Goal: Obtain resource: Download file/media

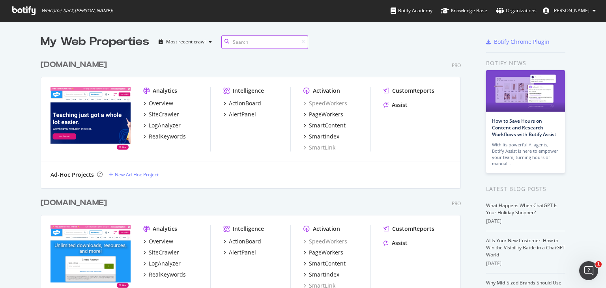
scroll to position [197, 0]
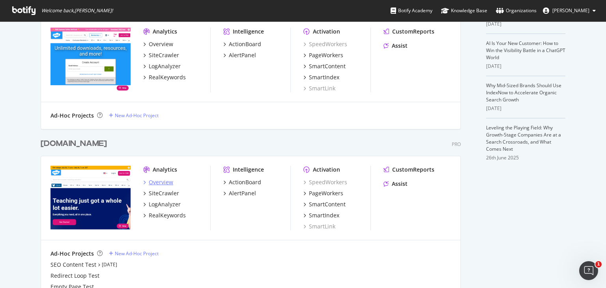
click at [163, 180] on div "Overview" at bounding box center [161, 182] width 24 height 8
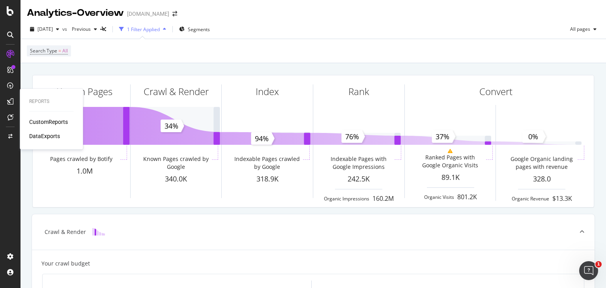
click at [14, 101] on div at bounding box center [10, 101] width 13 height 13
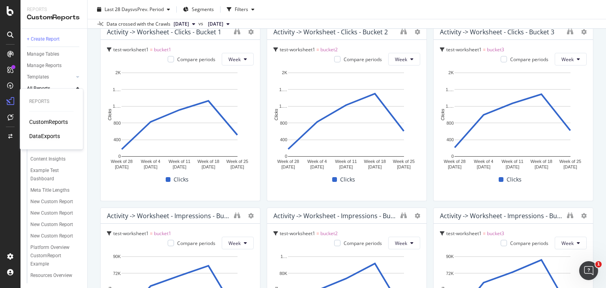
click at [39, 136] on div "DataExports" at bounding box center [44, 136] width 31 height 8
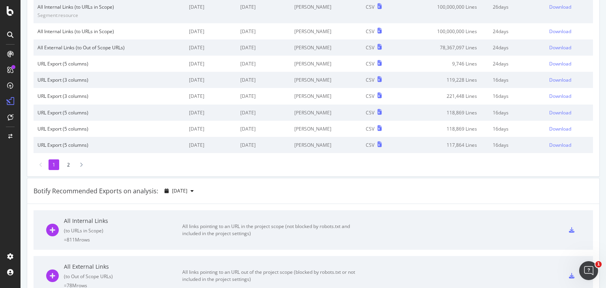
scroll to position [112, 0]
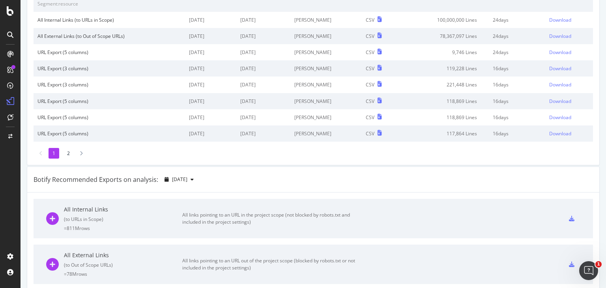
click at [337, 215] on div "All links pointing to an URL in the project scope (not blocked by robots.txt an…" at bounding box center [271, 218] width 178 height 14
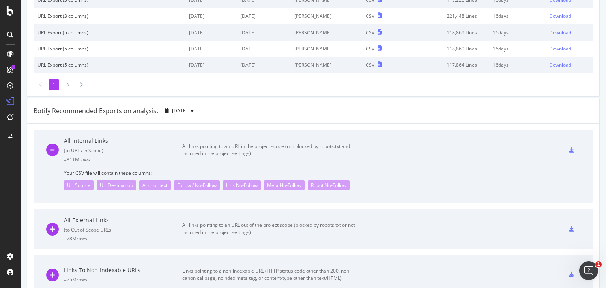
scroll to position [191, 0]
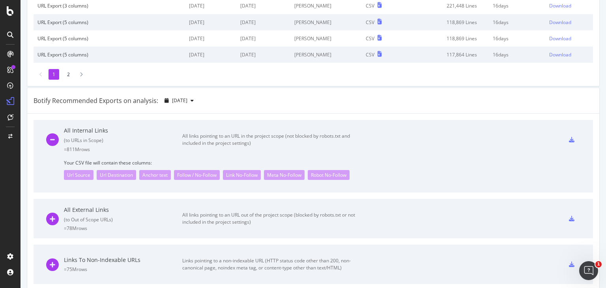
click at [569, 137] on icon at bounding box center [572, 140] width 6 height 6
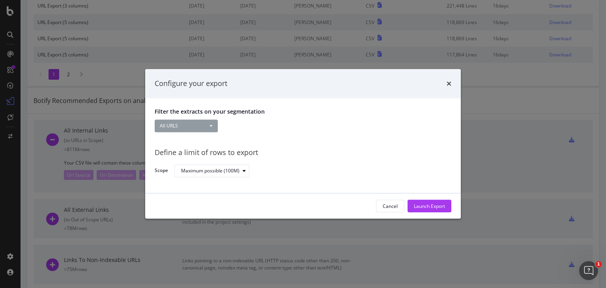
click at [191, 121] on button "All URLS" at bounding box center [186, 126] width 63 height 13
click at [39, 196] on div "Configure your export Filter the extracts on your segmentation All URLS All URL…" at bounding box center [303, 144] width 606 height 288
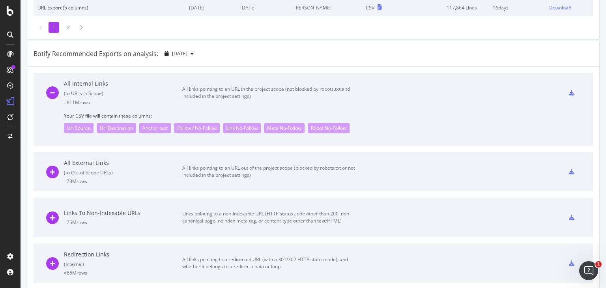
scroll to position [218, 0]
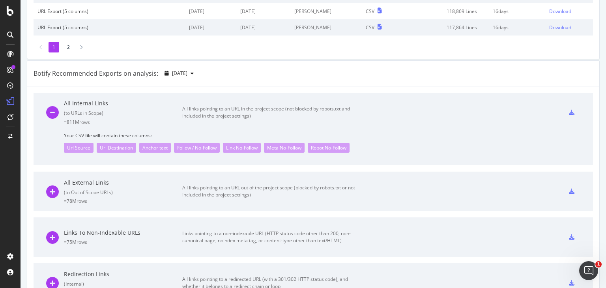
click at [207, 108] on div "All links pointing to an URL in the project scope (not blocked by robots.txt an…" at bounding box center [271, 112] width 178 height 14
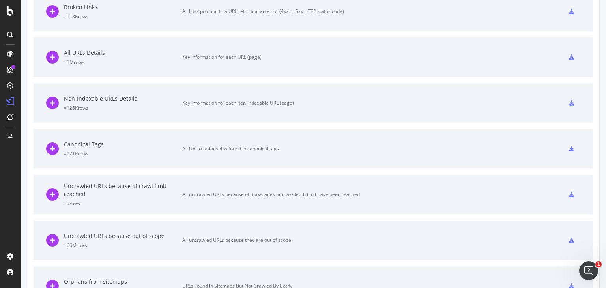
scroll to position [540, 0]
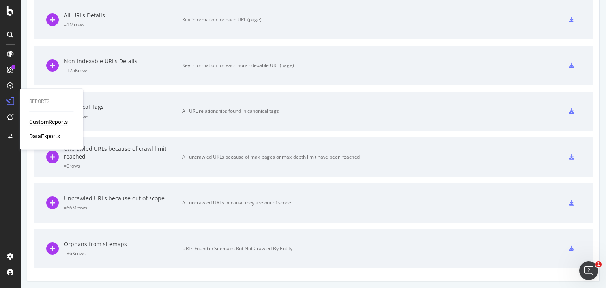
click at [54, 123] on div "CustomReports" at bounding box center [48, 122] width 39 height 8
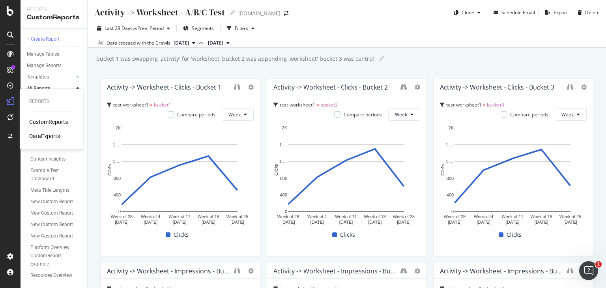
click at [52, 136] on div "DataExports" at bounding box center [44, 136] width 31 height 8
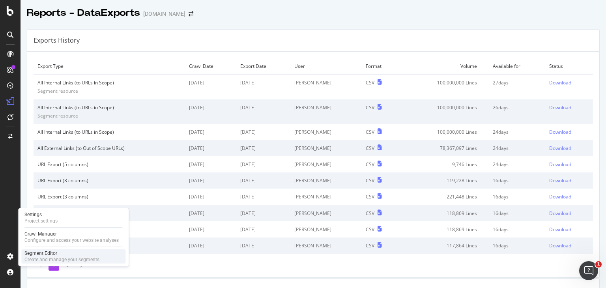
click at [47, 254] on div "Segment Editor" at bounding box center [61, 253] width 75 height 6
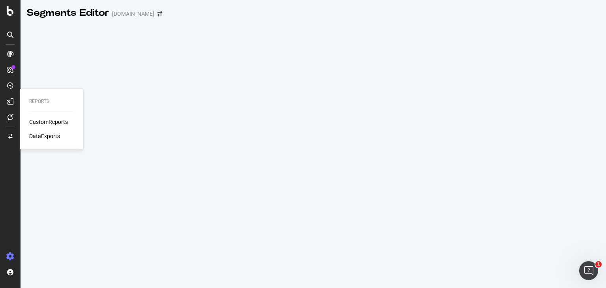
click at [11, 104] on icon at bounding box center [10, 101] width 6 height 6
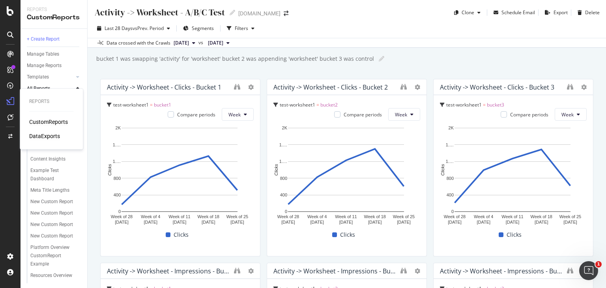
click at [52, 137] on div "DataExports" at bounding box center [44, 136] width 31 height 8
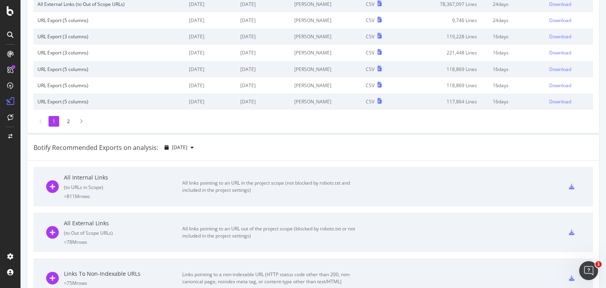
scroll to position [197, 0]
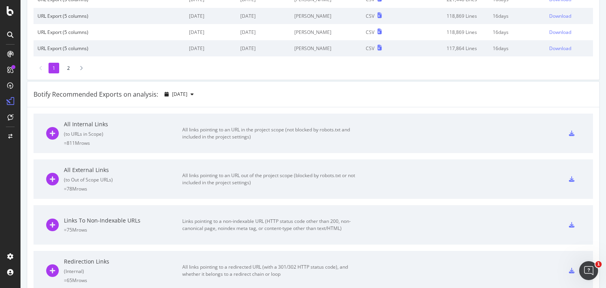
click at [235, 138] on div "All links pointing to an URL in the project scope (not blocked by robots.txt an…" at bounding box center [271, 133] width 178 height 14
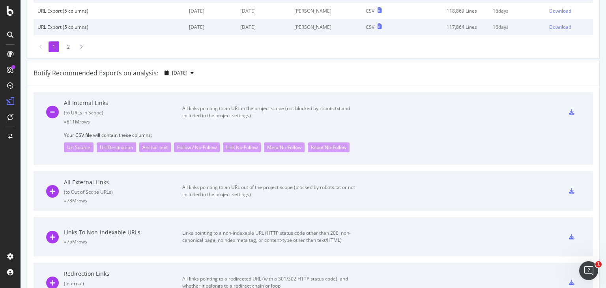
scroll to position [218, 0]
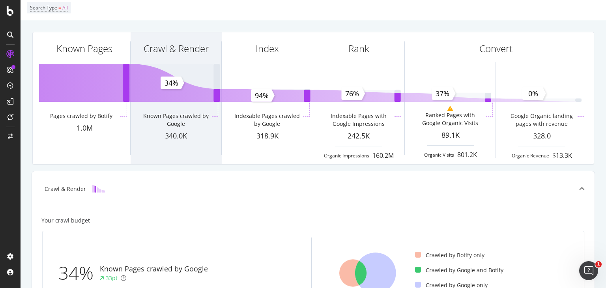
scroll to position [39, 0]
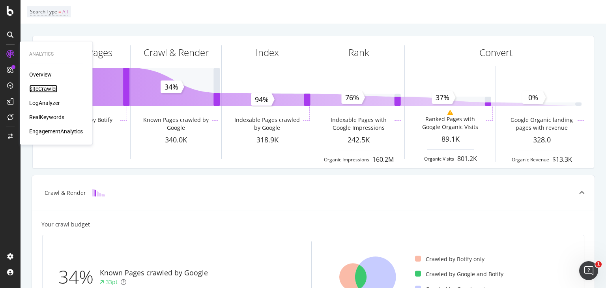
click at [50, 89] on div "SiteCrawler" at bounding box center [43, 89] width 28 height 8
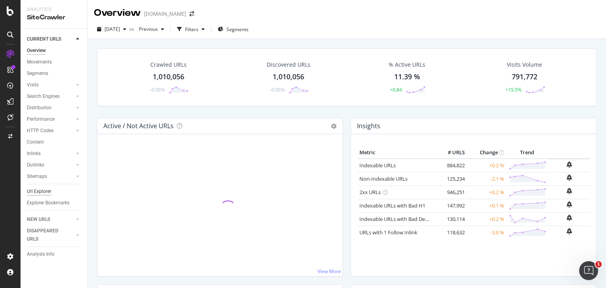
click at [44, 193] on div "Url Explorer" at bounding box center [39, 191] width 24 height 8
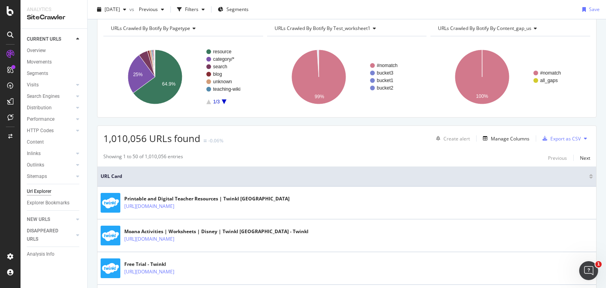
scroll to position [39, 0]
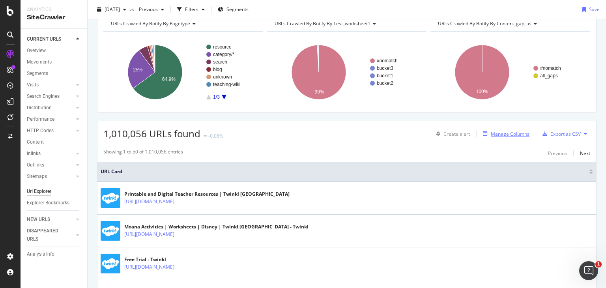
click at [491, 134] on div "Manage Columns" at bounding box center [510, 134] width 39 height 7
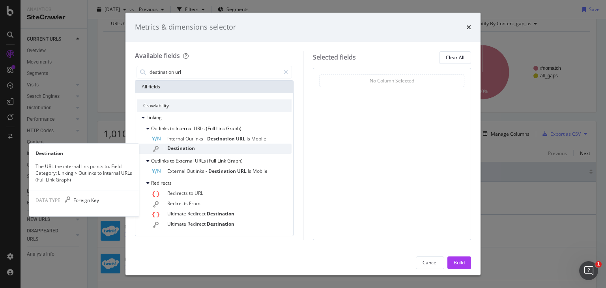
type input "destination url"
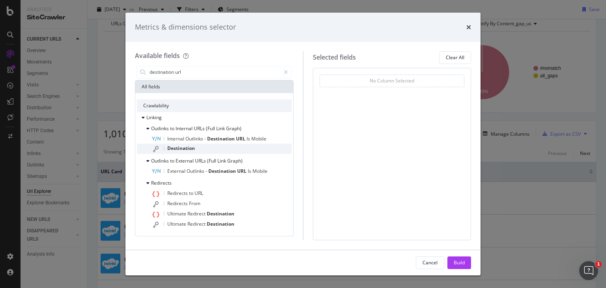
click at [185, 146] on span "Destination" at bounding box center [181, 148] width 28 height 7
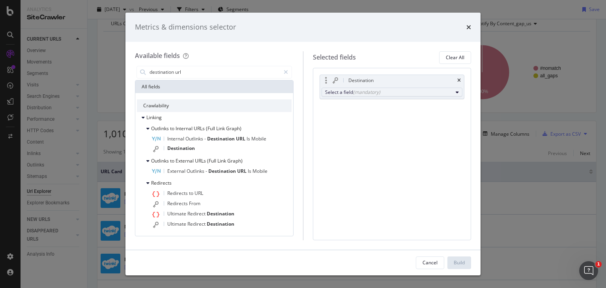
click at [380, 90] on div "Select a field (mandatory)" at bounding box center [389, 92] width 128 height 7
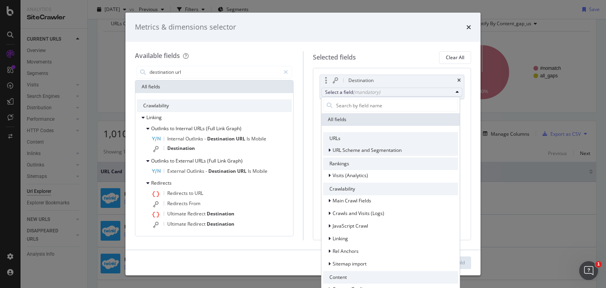
click at [328, 151] on div "modal" at bounding box center [330, 150] width 5 height 8
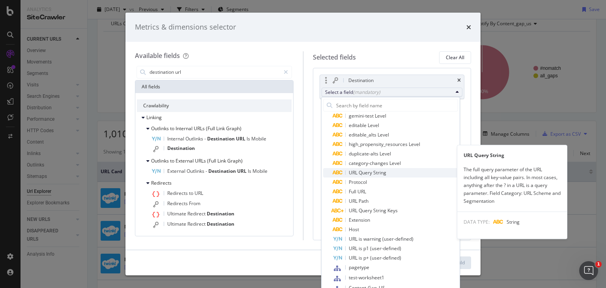
scroll to position [118, 0]
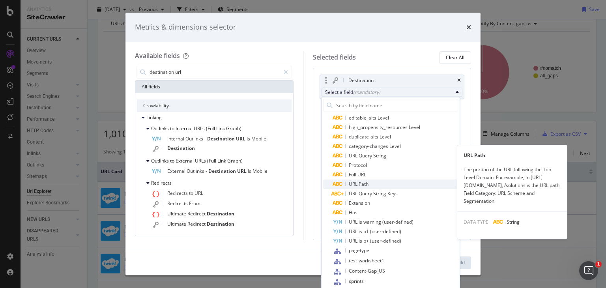
click at [363, 183] on span "URL Path" at bounding box center [359, 184] width 20 height 7
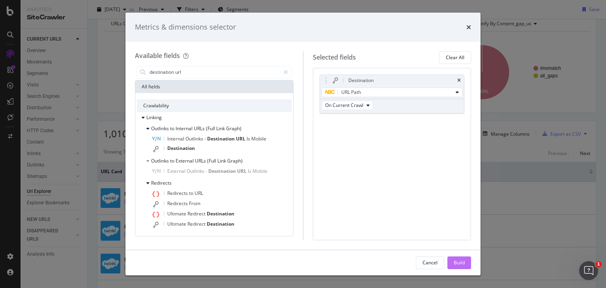
click at [460, 259] on div "Build" at bounding box center [459, 262] width 11 height 7
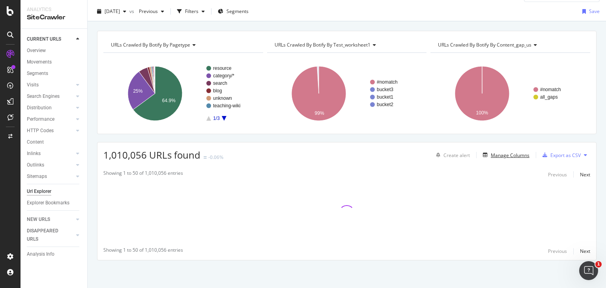
scroll to position [18, 0]
click at [198, 11] on div "Filters" at bounding box center [191, 11] width 13 height 7
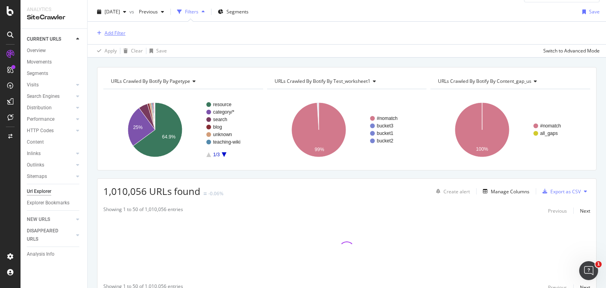
click at [110, 32] on div "Add Filter" at bounding box center [115, 33] width 21 height 7
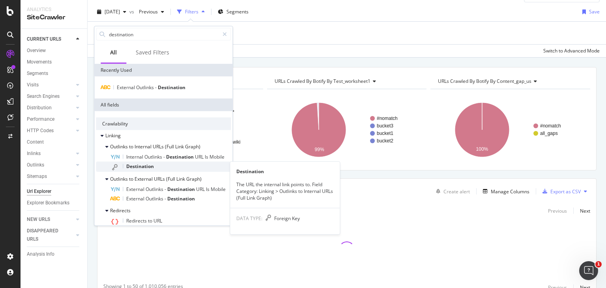
type input "destination"
click at [149, 166] on span "Destination" at bounding box center [140, 166] width 28 height 7
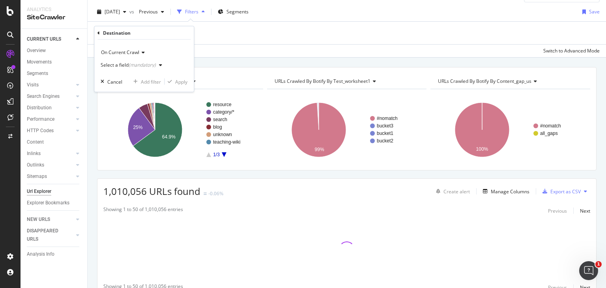
click at [123, 66] on div "Select a field (mandatory)" at bounding box center [128, 65] width 55 height 5
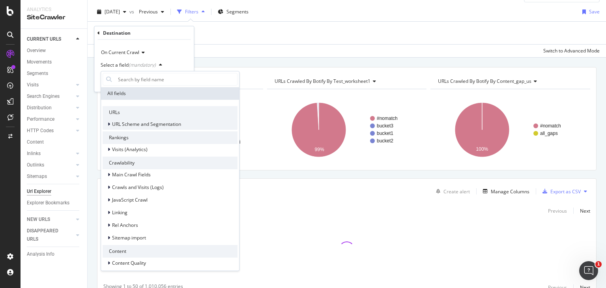
click at [130, 123] on span "URL Scheme and Segmentation" at bounding box center [146, 124] width 69 height 7
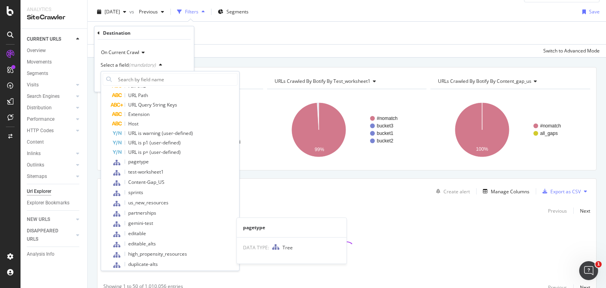
scroll to position [118, 0]
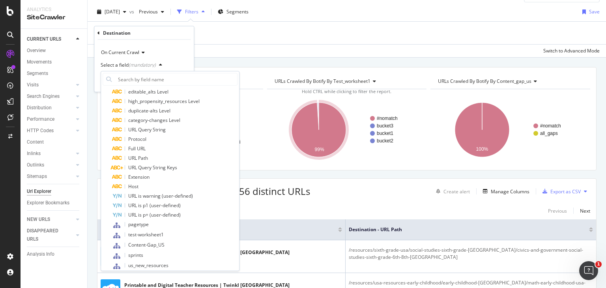
click at [204, 49] on div "Apply Clear Save Switch to Advanced Mode" at bounding box center [347, 50] width 518 height 13
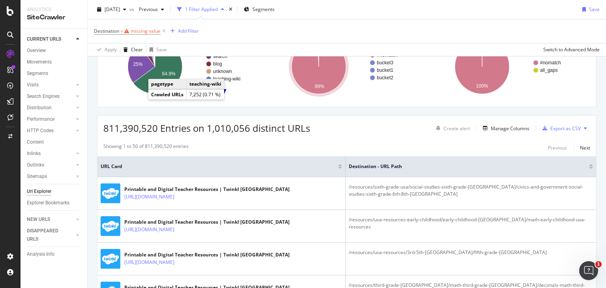
scroll to position [97, 0]
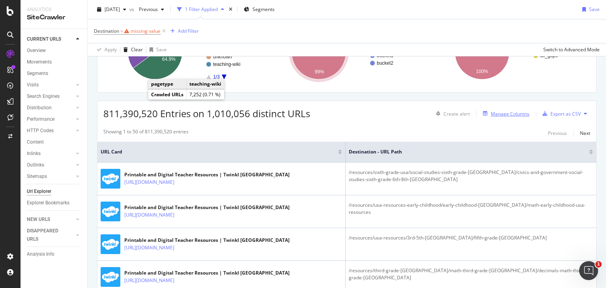
click at [495, 115] on div "Manage Columns" at bounding box center [510, 113] width 39 height 7
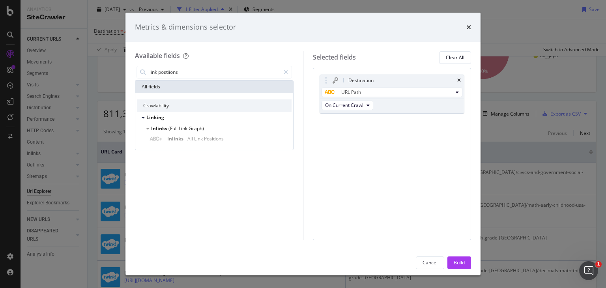
type input "link postiions"
click at [360, 90] on span "URL Path" at bounding box center [351, 92] width 20 height 7
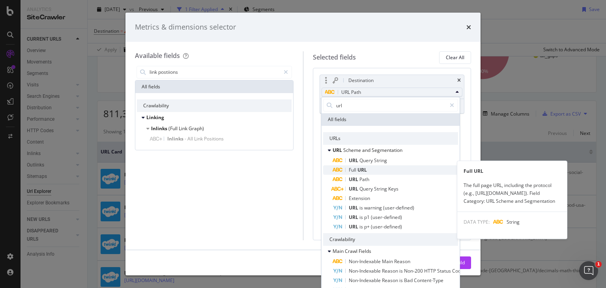
type input "url"
click at [380, 173] on span "Full URL" at bounding box center [395, 169] width 125 height 9
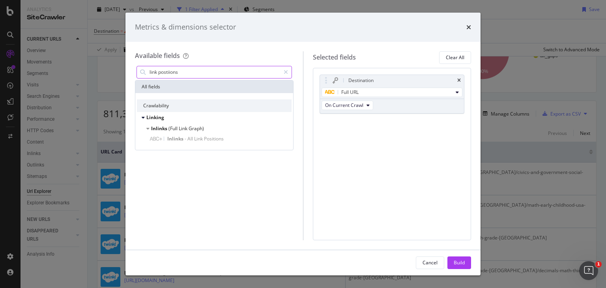
click at [221, 71] on input "link postiions" at bounding box center [214, 72] width 131 height 12
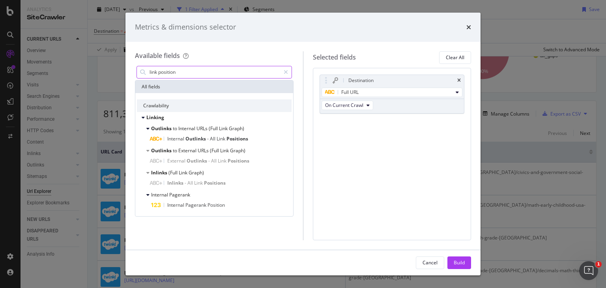
type input "link position"
click at [467, 26] on icon "times" at bounding box center [468, 27] width 5 height 6
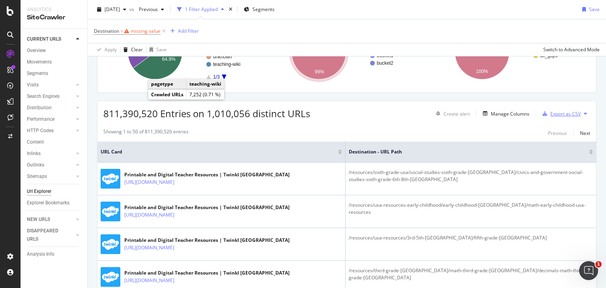
click at [560, 116] on div "Export as CSV" at bounding box center [559, 114] width 41 height 12
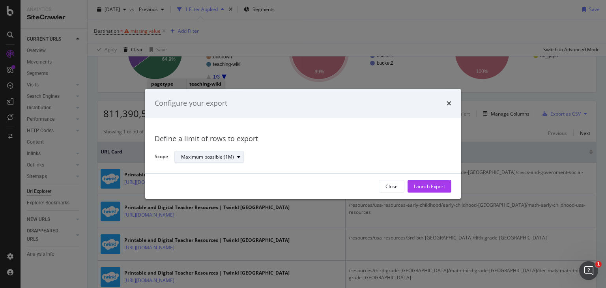
click at [223, 158] on div "Maximum possible (1M)" at bounding box center [207, 157] width 53 height 5
click at [448, 101] on icon "times" at bounding box center [449, 103] width 5 height 6
